Goal: Task Accomplishment & Management: Complete application form

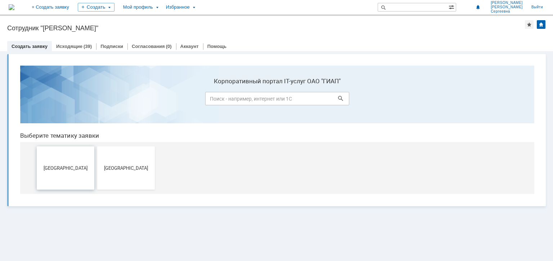
click at [81, 171] on button "[GEOGRAPHIC_DATA]" at bounding box center [66, 167] width 58 height 43
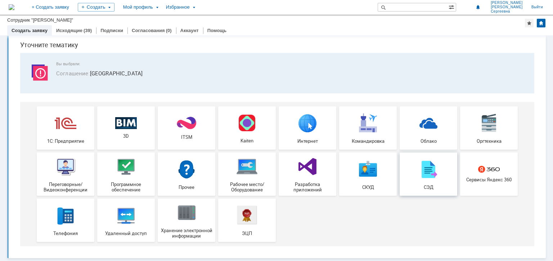
scroll to position [25, 0]
click at [123, 174] on img at bounding box center [126, 167] width 22 height 22
click at [77, 30] on link "Исходящие" at bounding box center [69, 30] width 26 height 5
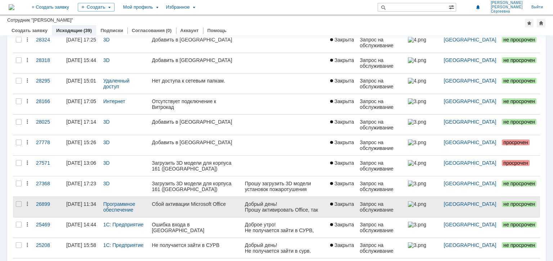
click at [189, 202] on div "Сбой активации Microsoft Office" at bounding box center [195, 204] width 87 height 6
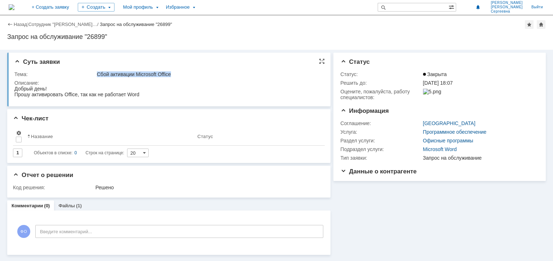
drag, startPoint x: 174, startPoint y: 75, endPoint x: 96, endPoint y: 76, distance: 77.4
click at [97, 76] on div "Сбой активации Microsoft Office" at bounding box center [208, 74] width 223 height 6
copy div "Сбой активации Microsoft Office"
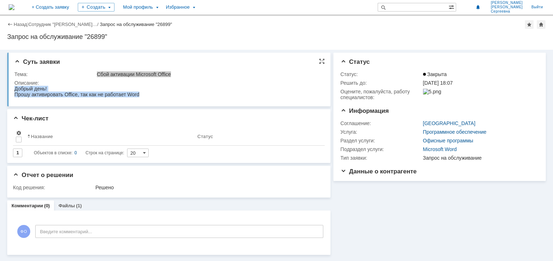
drag, startPoint x: 151, startPoint y: 96, endPoint x: 11, endPoint y: 91, distance: 140.1
click at [14, 91] on html "Добрый день! Прошу активировать Office, так как не работает Word" at bounding box center [167, 92] width 307 height 12
copy div "Добрый день! Прошу активировать Office, так как не работает Word"
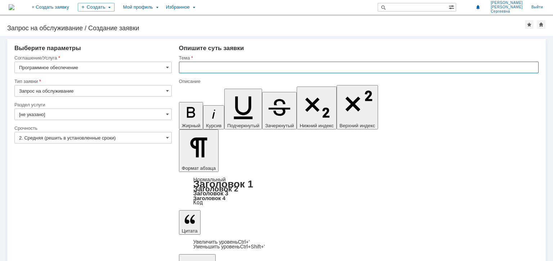
click at [202, 66] on input "text" at bounding box center [359, 68] width 360 height 12
paste input "Сбой активации Microsoft Office"
type input "Сбой активации Microsoft Office"
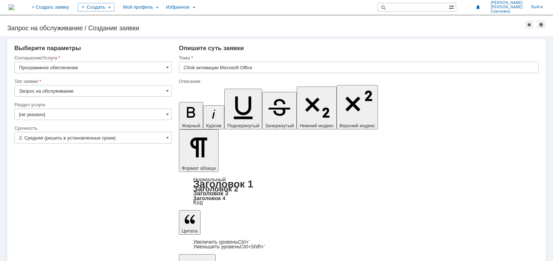
click at [62, 93] on input "Запрос на обслуживание" at bounding box center [92, 91] width 157 height 12
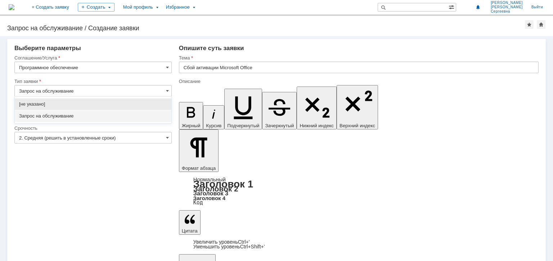
click at [62, 93] on input "Запрос на обслуживание" at bounding box center [92, 91] width 157 height 12
click at [148, 79] on div "Тип заявки" at bounding box center [92, 81] width 156 height 5
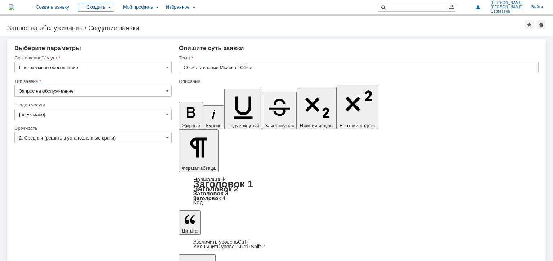
type input "Запрос на обслуживание"
click at [124, 114] on input "[не указано]" at bounding box center [92, 114] width 157 height 12
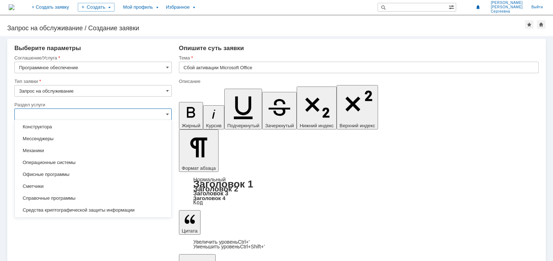
scroll to position [108, 0]
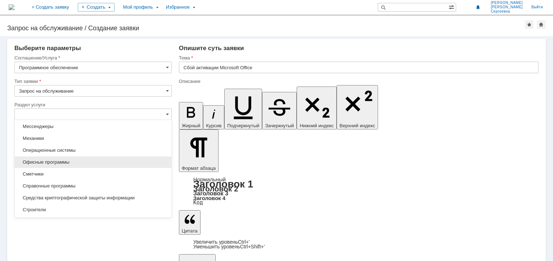
click at [88, 163] on span "Офисные программы" at bounding box center [93, 162] width 148 height 6
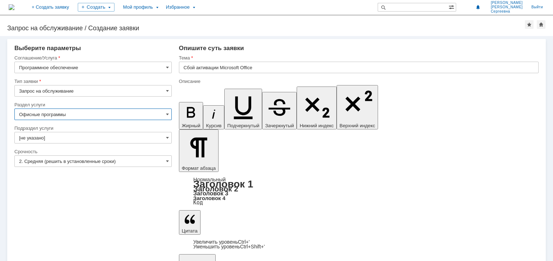
type input "Офисные программы"
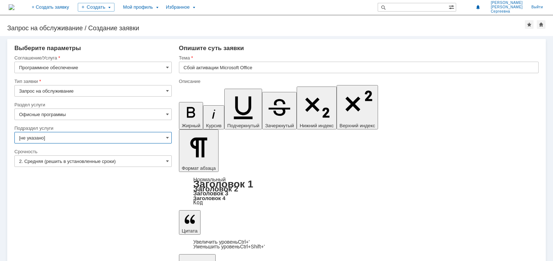
click at [44, 137] on input "[не указано]" at bounding box center [92, 138] width 157 height 12
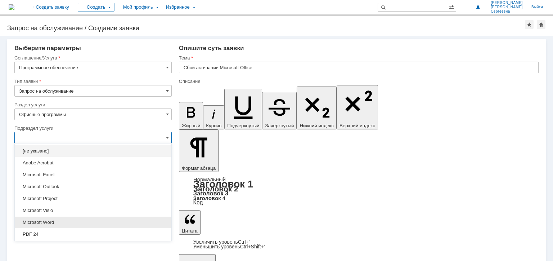
click at [69, 220] on span "Microsoft Word" at bounding box center [93, 222] width 148 height 6
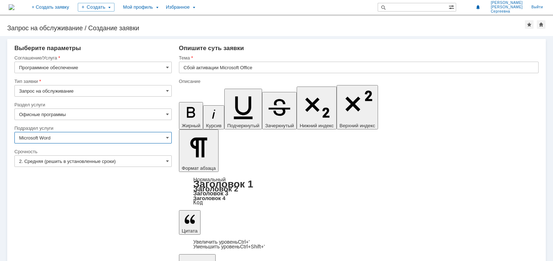
type input "Microsoft Word"
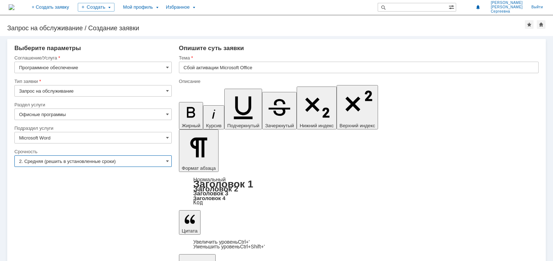
click at [87, 160] on input "2. Средняя (решить в установленные сроки)" at bounding box center [92, 161] width 157 height 12
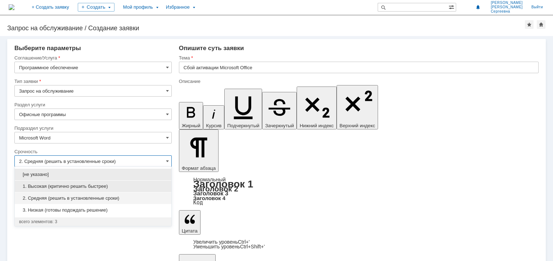
click at [49, 186] on span "1. Высокая (критично решить быстрее)" at bounding box center [93, 186] width 148 height 6
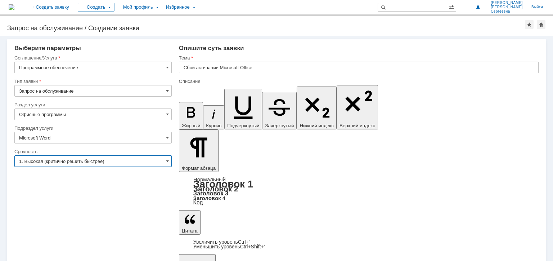
type input "1. Высокая (критично решить быстрее)"
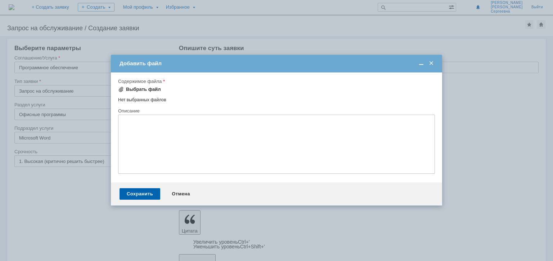
click at [152, 89] on div "Выбрать файл" at bounding box center [143, 89] width 35 height 6
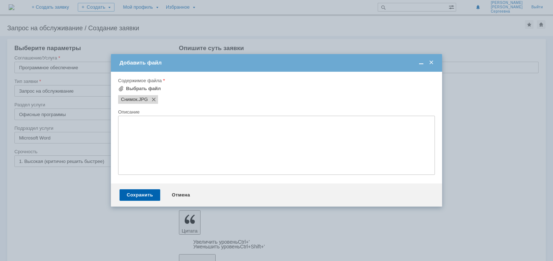
scroll to position [0, 0]
click at [131, 194] on div "Сохранить" at bounding box center [140, 195] width 41 height 12
